Goal: Information Seeking & Learning: Learn about a topic

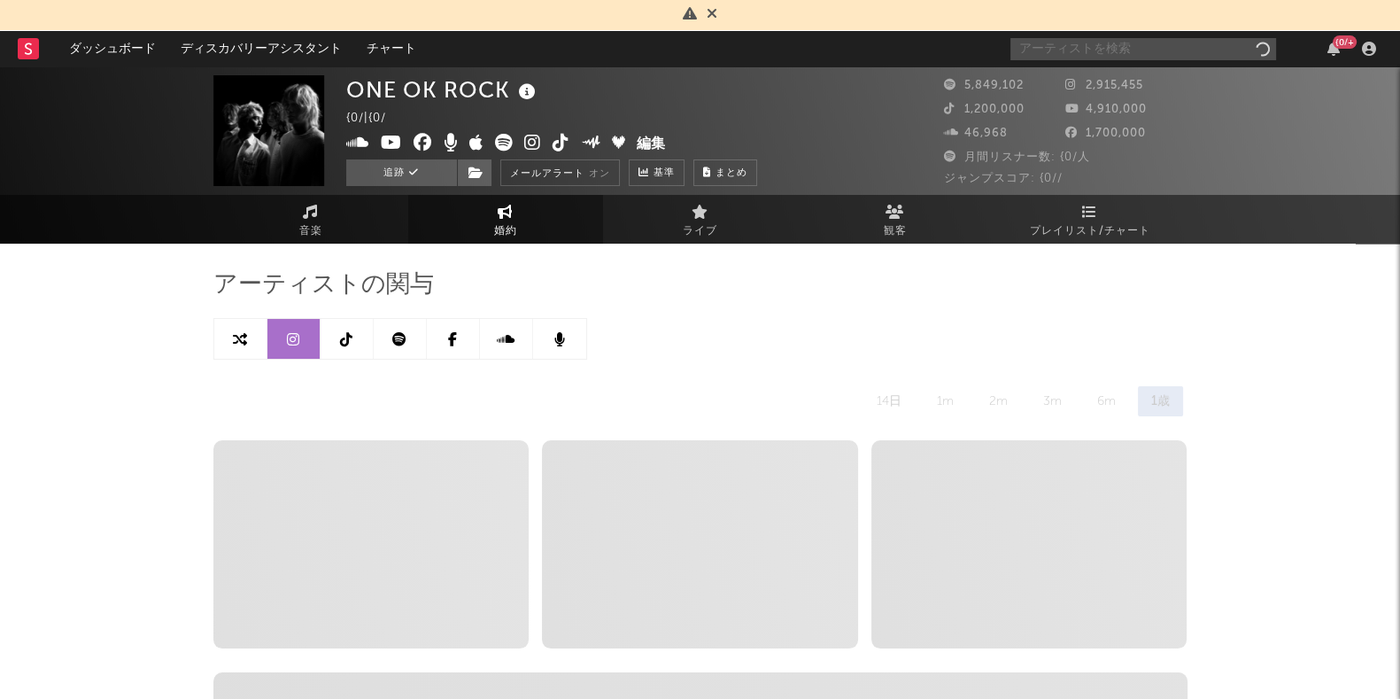
click at [1054, 49] on input "text" at bounding box center [1143, 49] width 266 height 22
select select "6m"
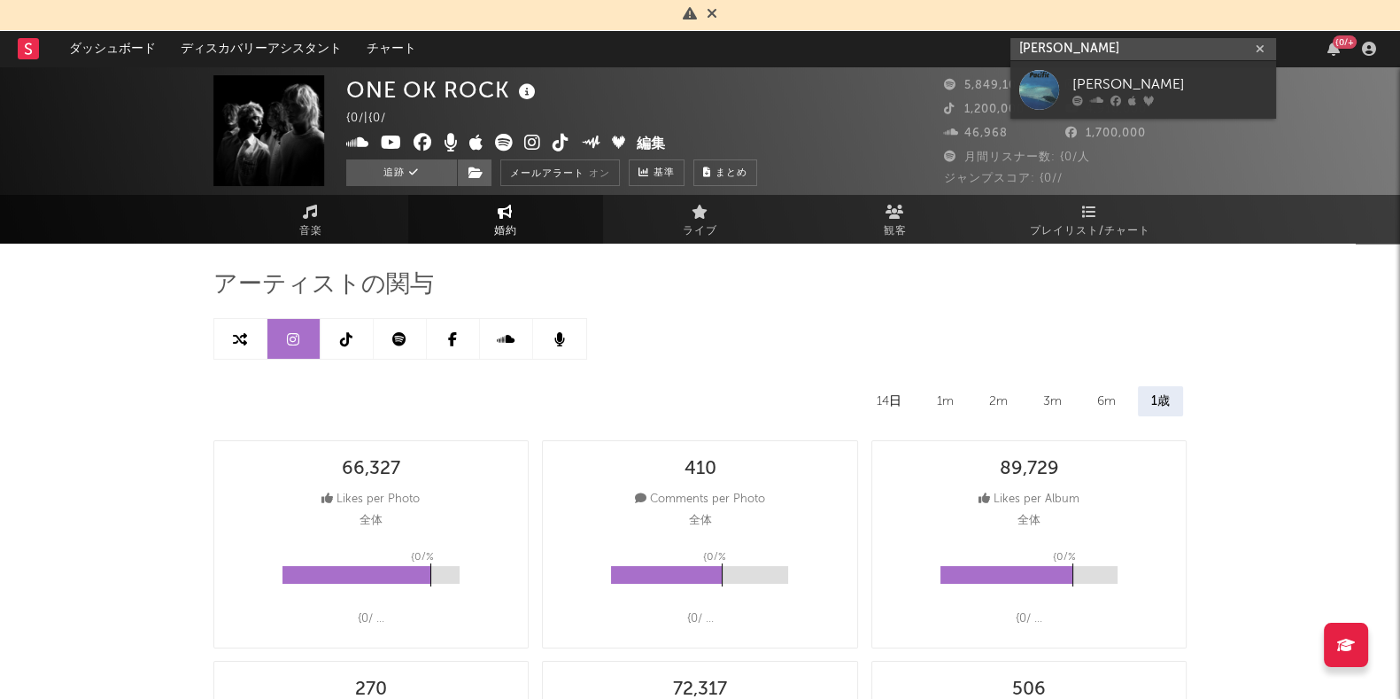
type input "[PERSON_NAME]"
click at [1122, 79] on div "[PERSON_NAME]" at bounding box center [1169, 83] width 195 height 21
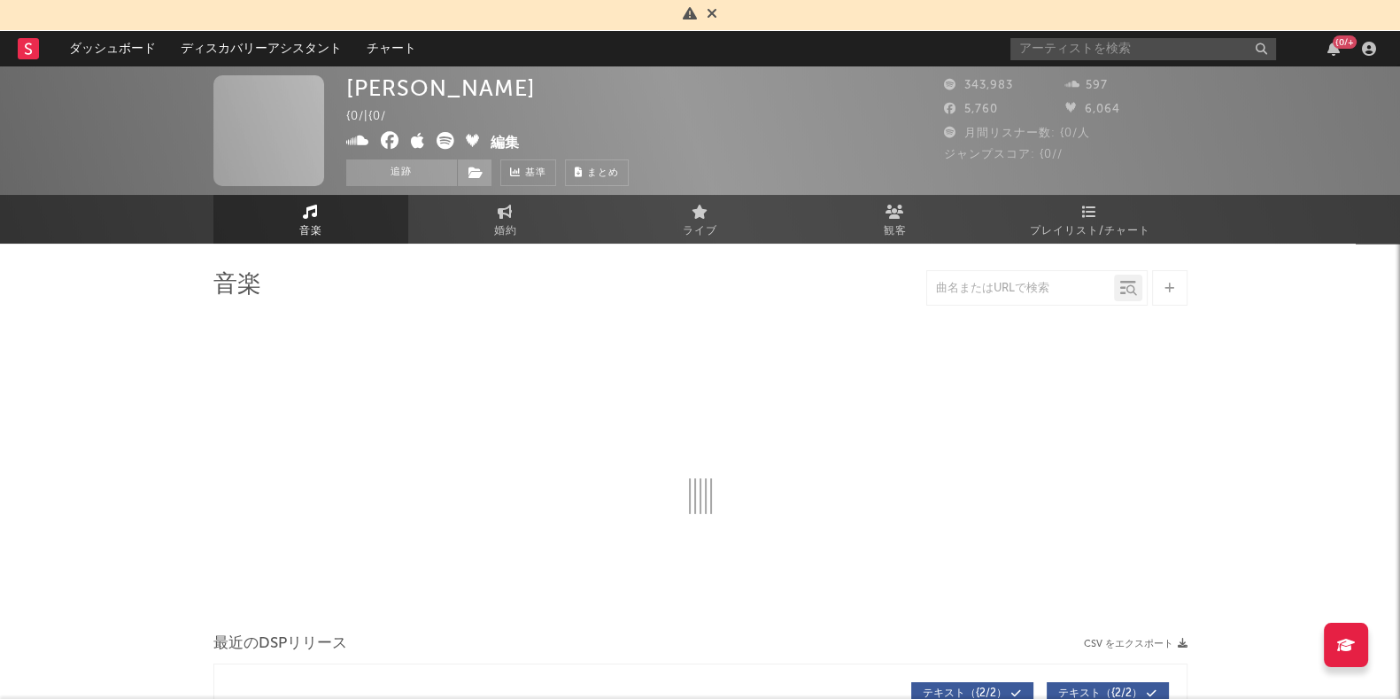
select select "6m"
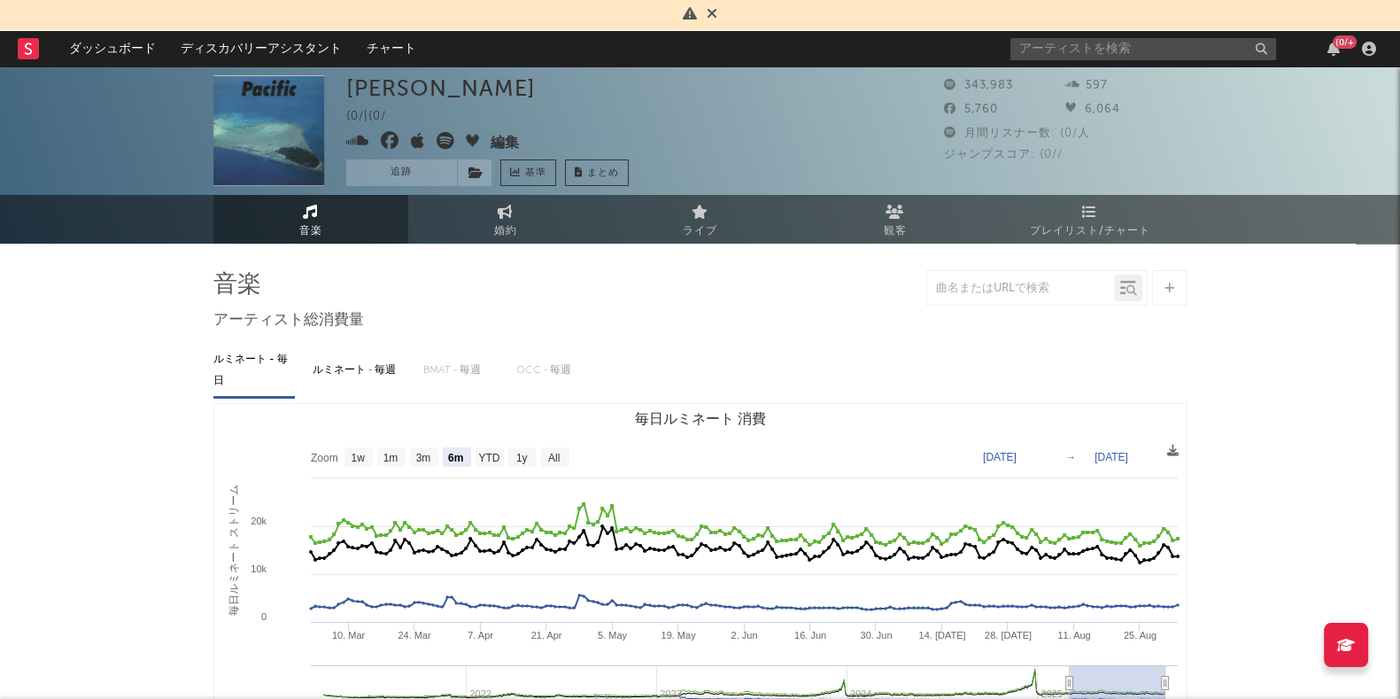
click at [393, 167] on button "追跡" at bounding box center [401, 172] width 111 height 27
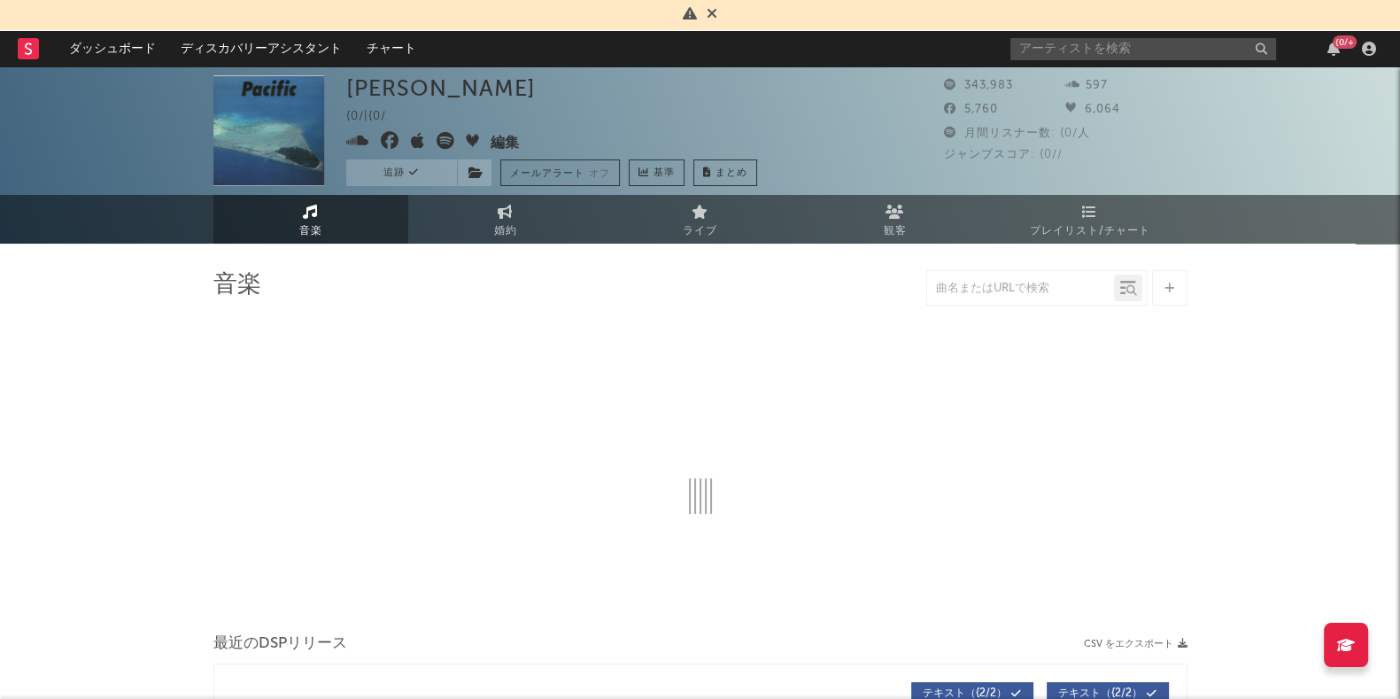
select select "6m"
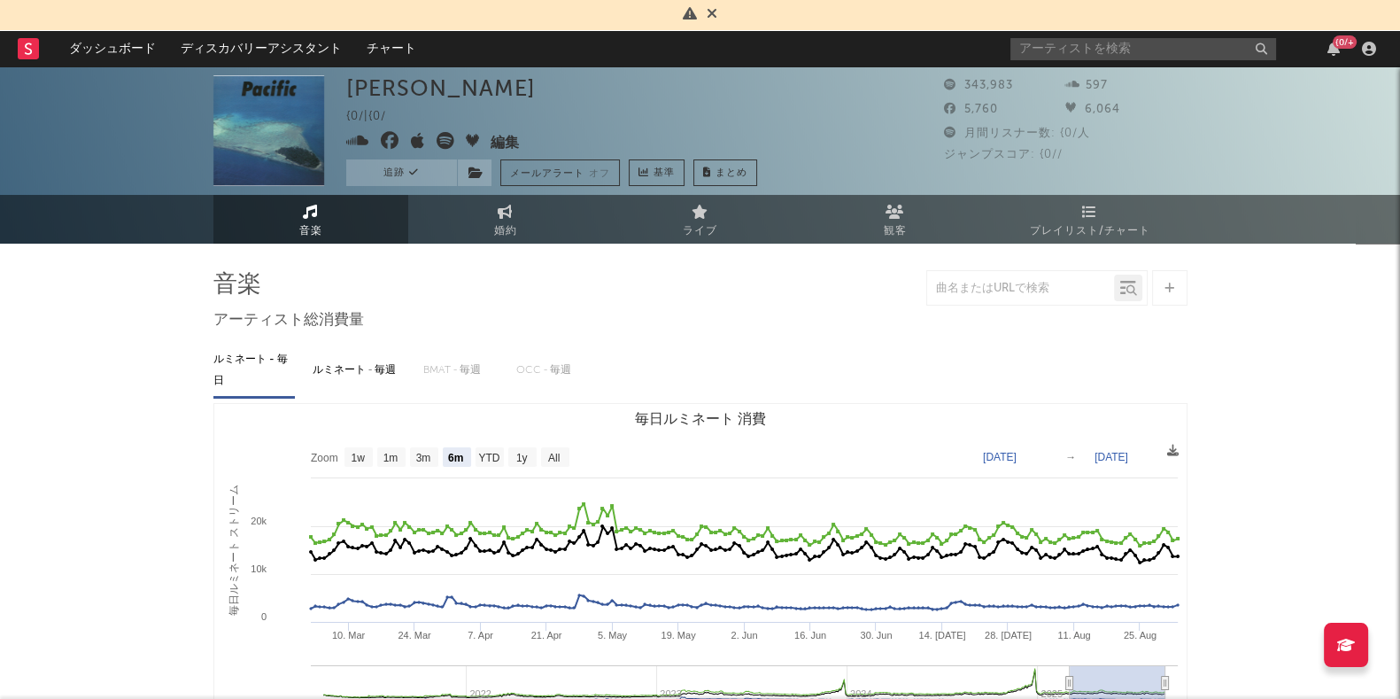
click at [1078, 211] on link "プレイリスト/チャート" at bounding box center [1090, 219] width 195 height 49
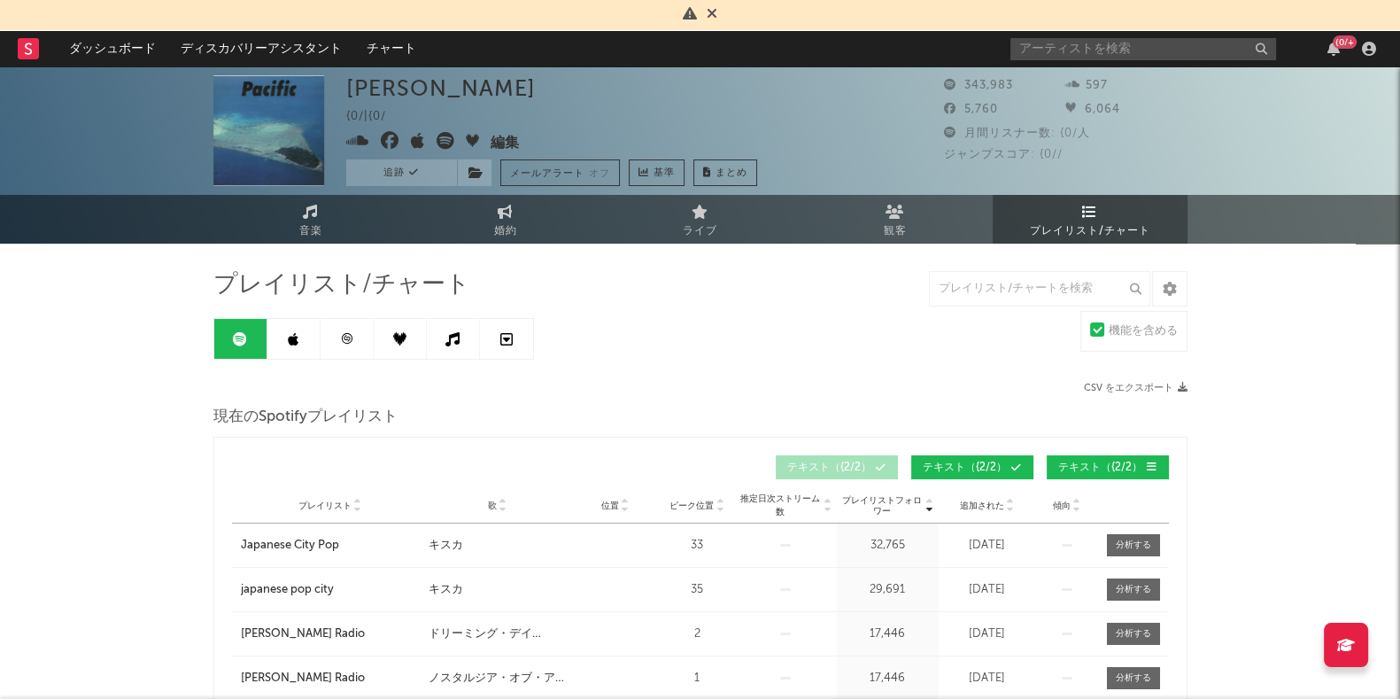
click at [456, 341] on icon at bounding box center [452, 339] width 14 height 14
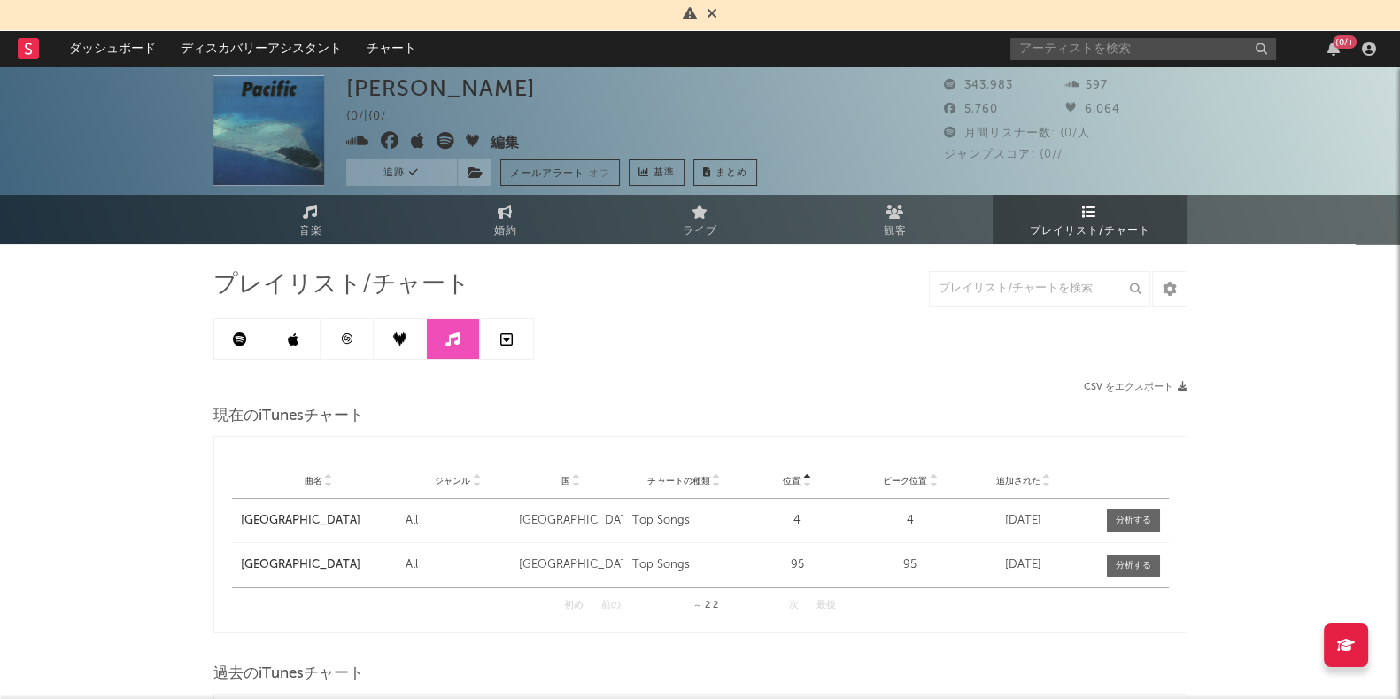
click at [237, 343] on icon at bounding box center [240, 339] width 14 height 14
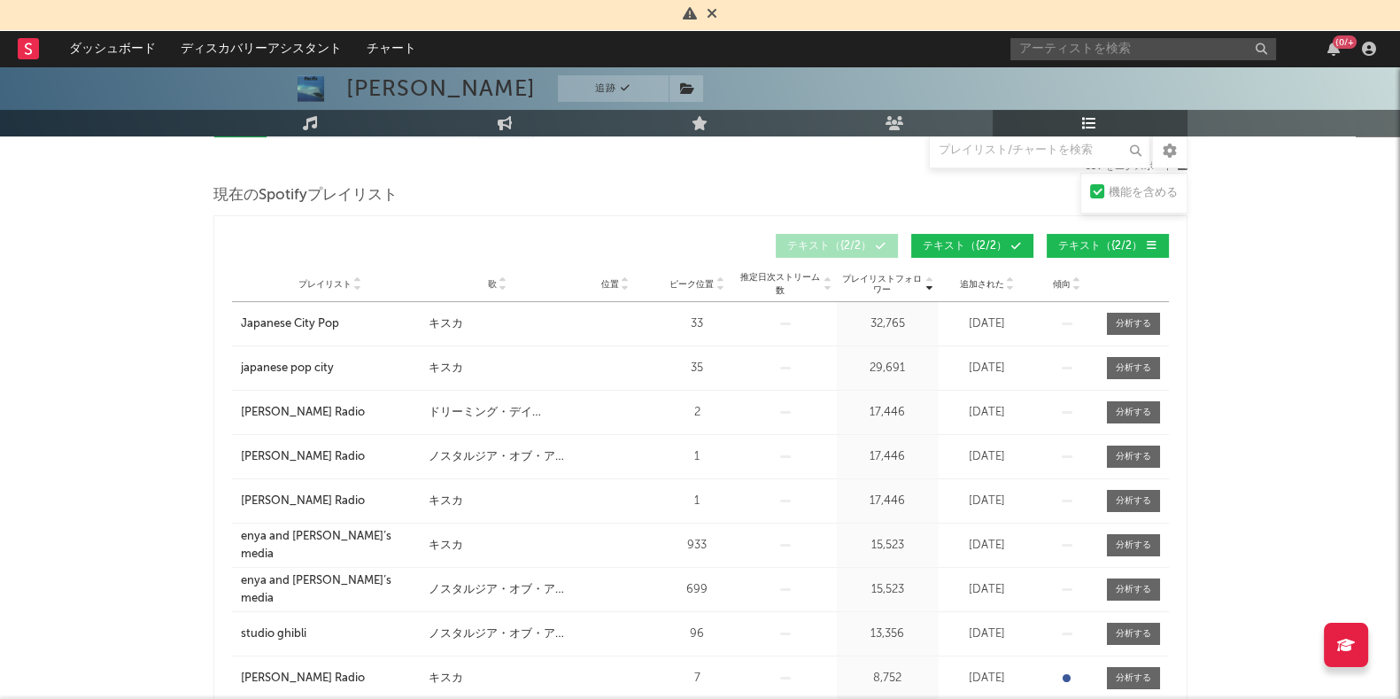
scroll to position [220, 0]
click at [499, 286] on icon at bounding box center [503, 288] width 9 height 7
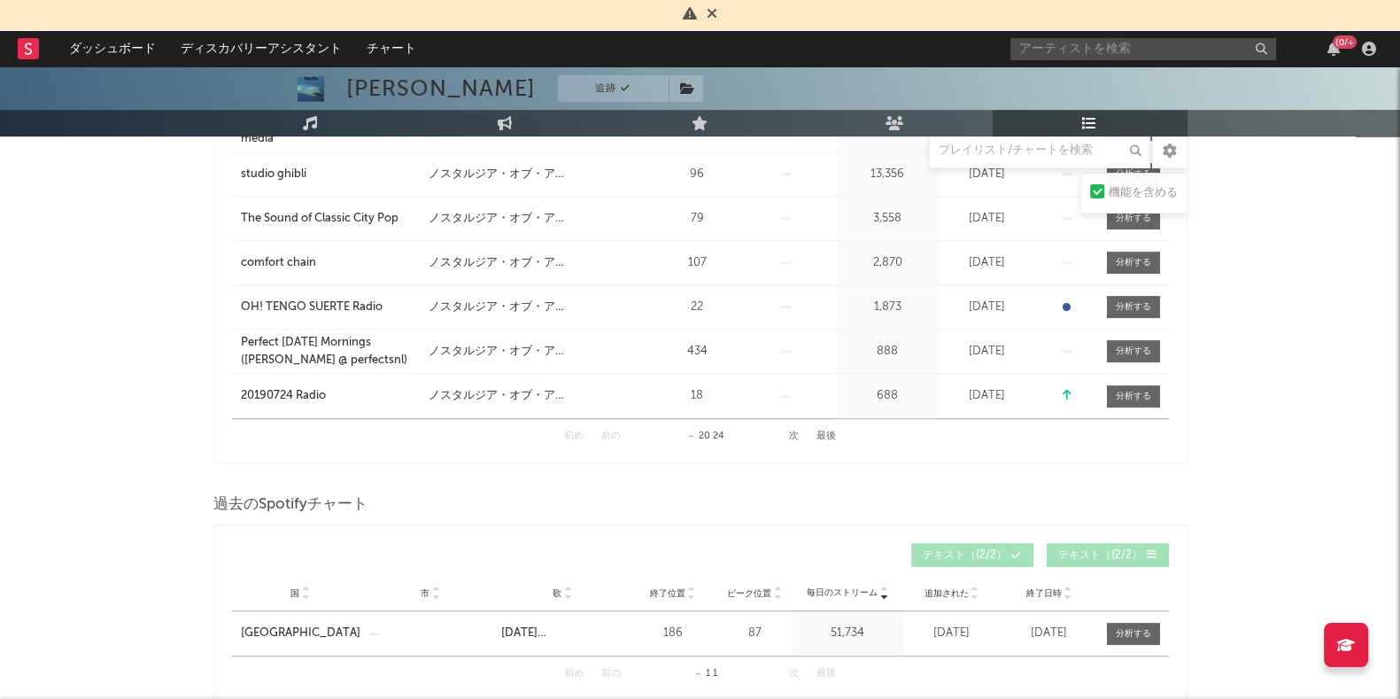
scroll to position [996, 0]
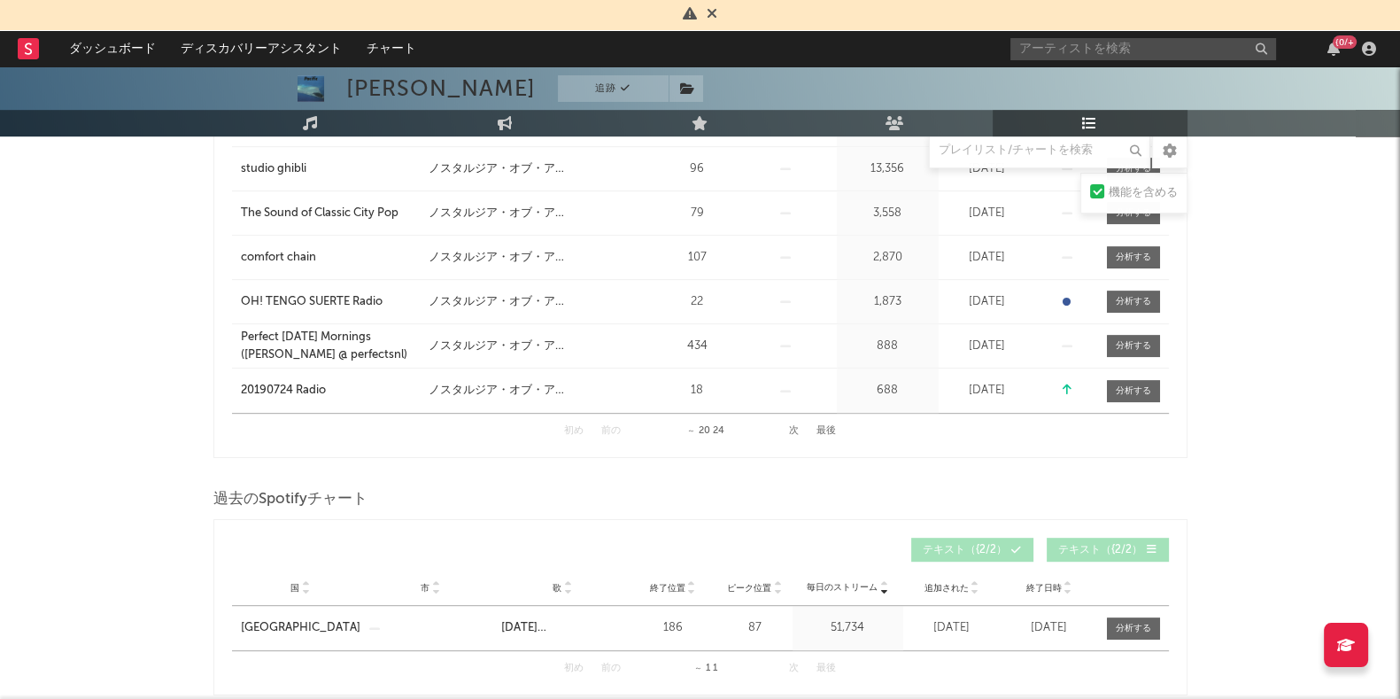
click at [792, 428] on button "次" at bounding box center [794, 431] width 10 height 10
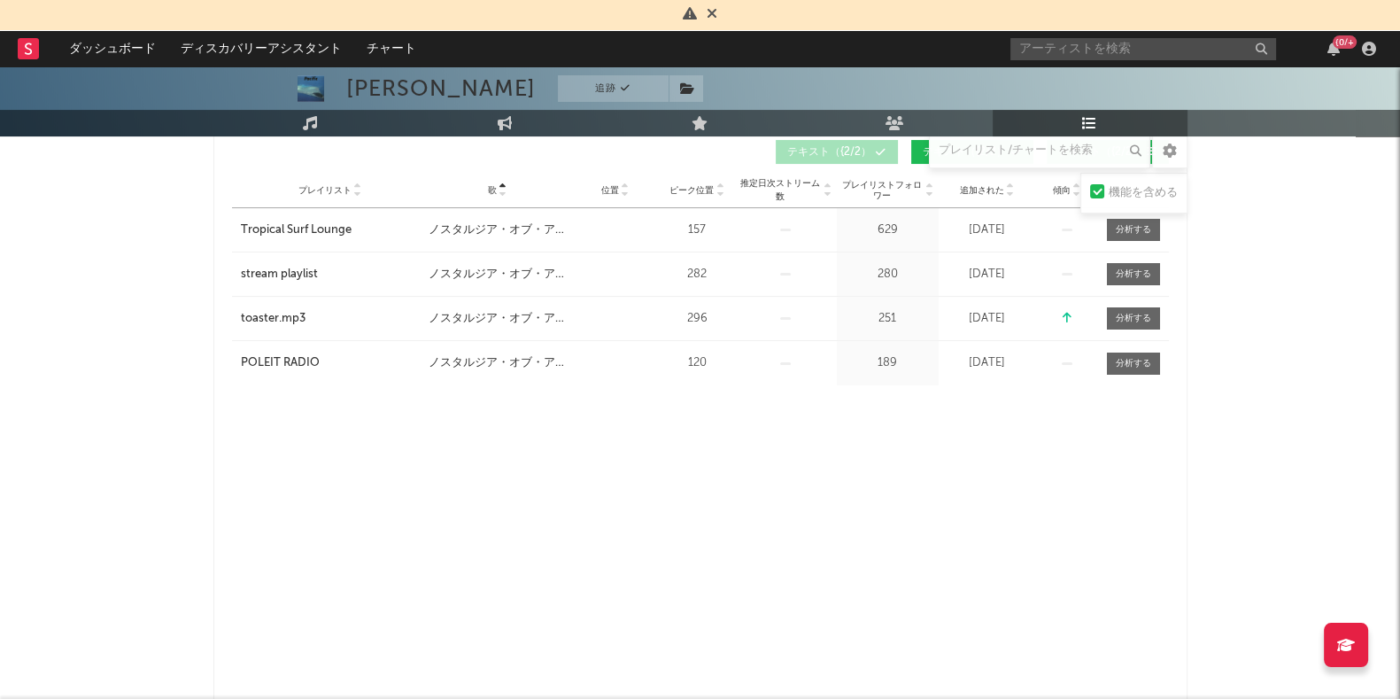
scroll to position [110, 0]
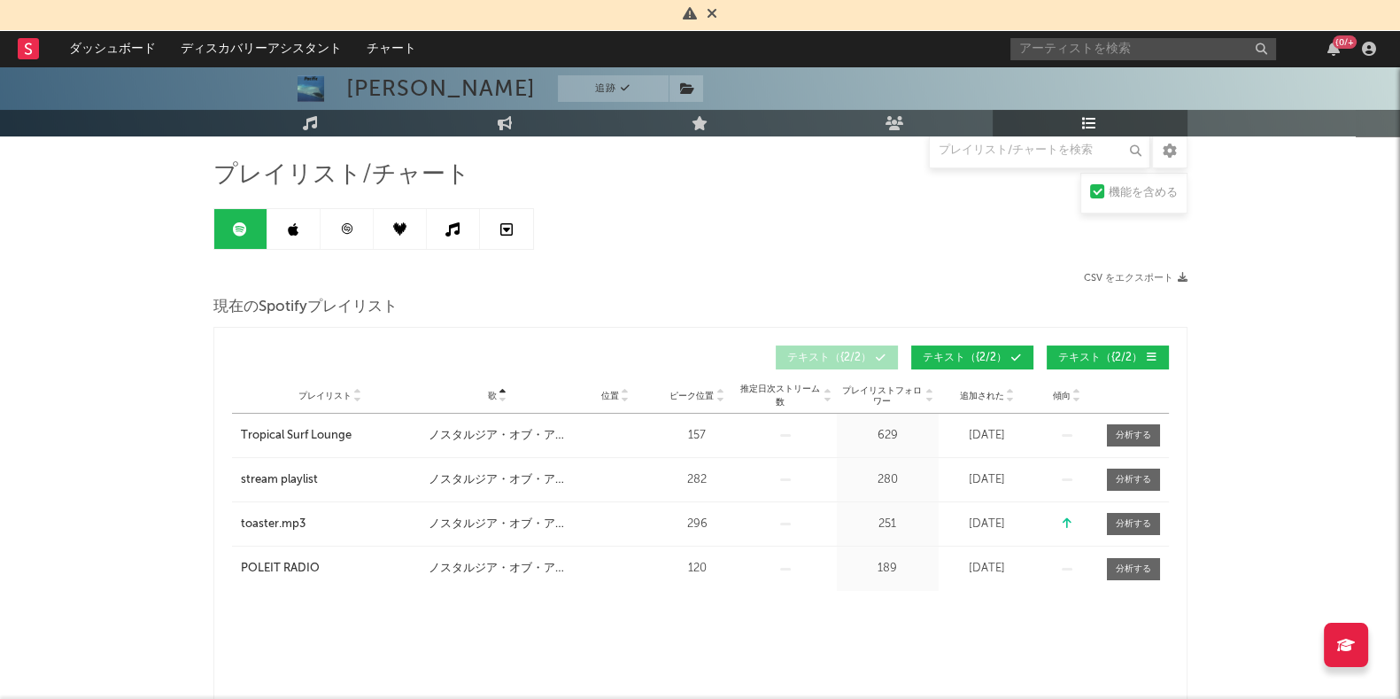
click at [506, 389] on icon at bounding box center [503, 392] width 9 height 7
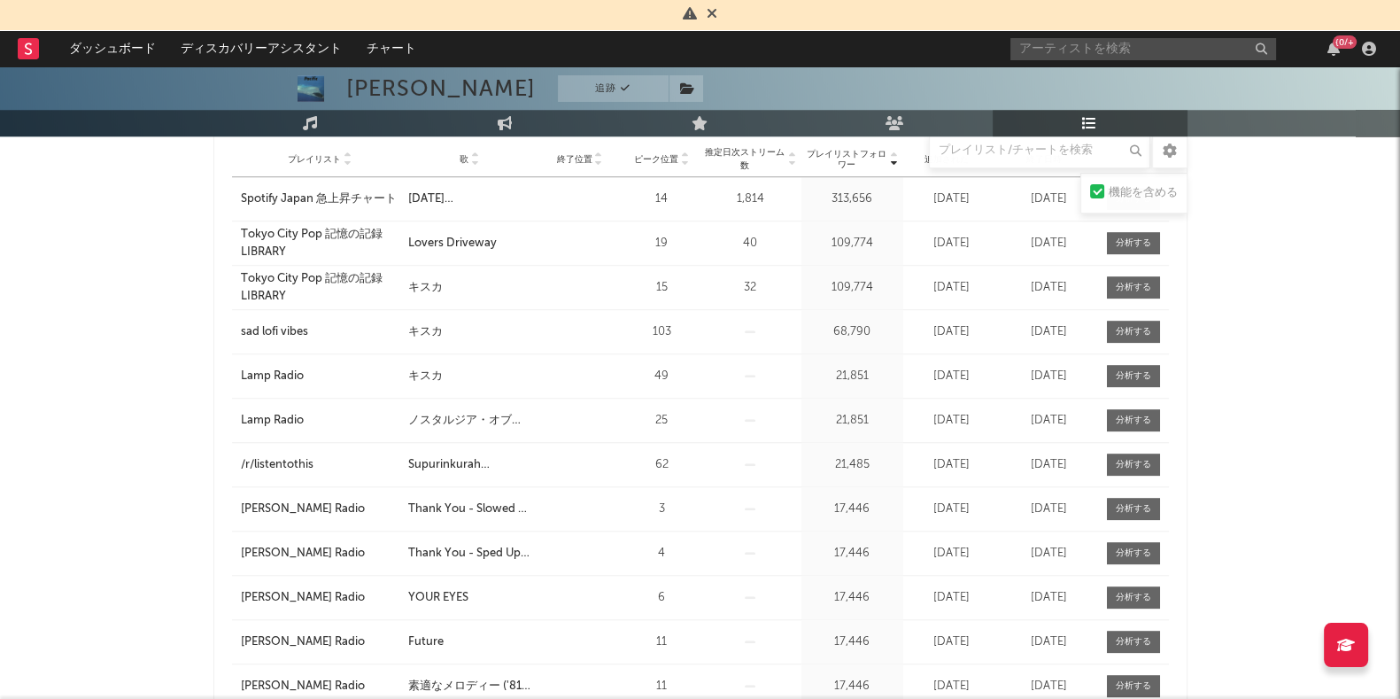
scroll to position [1770, 0]
